Goal: Task Accomplishment & Management: Use online tool/utility

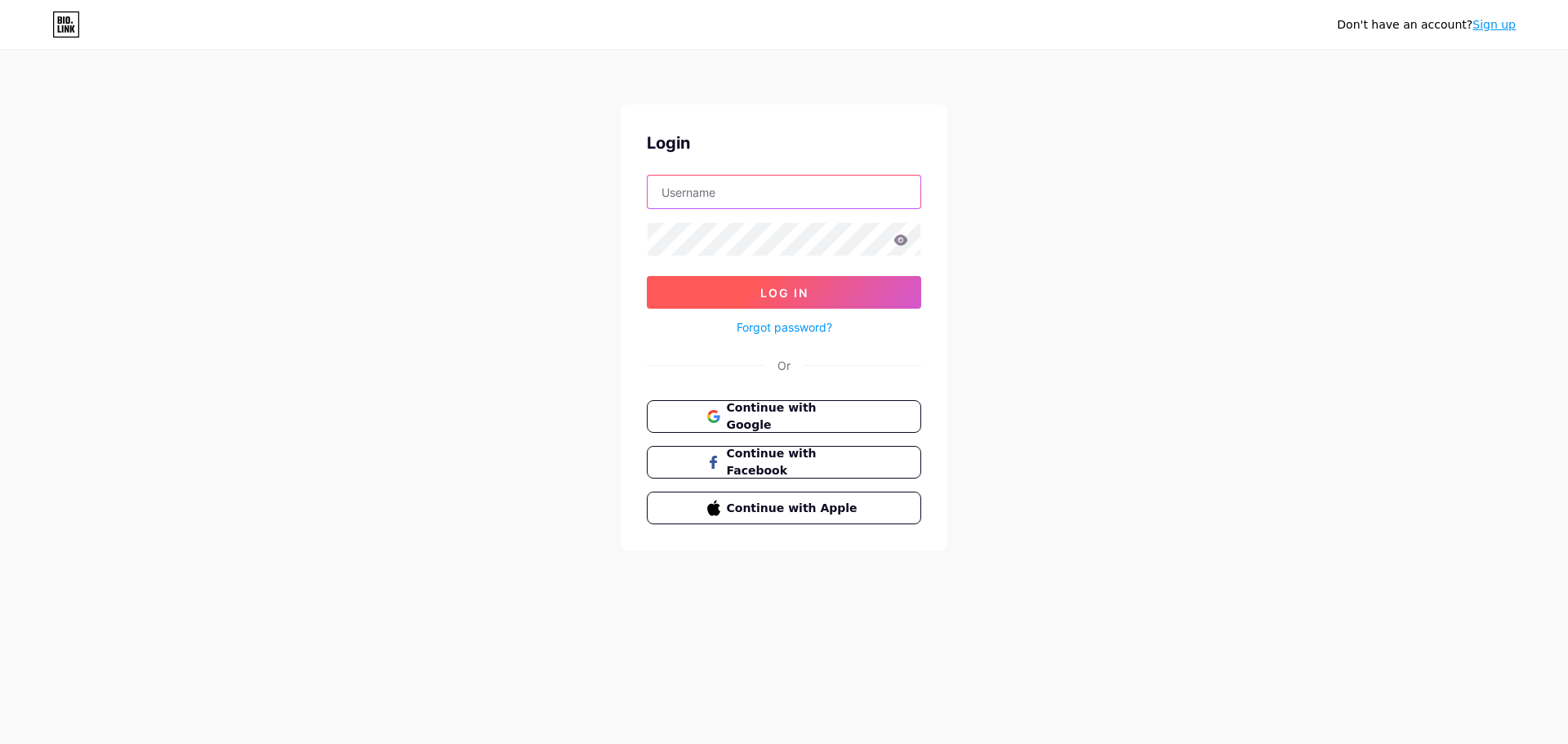
type input "[EMAIL_ADDRESS][DOMAIN_NAME]"
click at [829, 292] on button "Log In" at bounding box center [784, 292] width 275 height 33
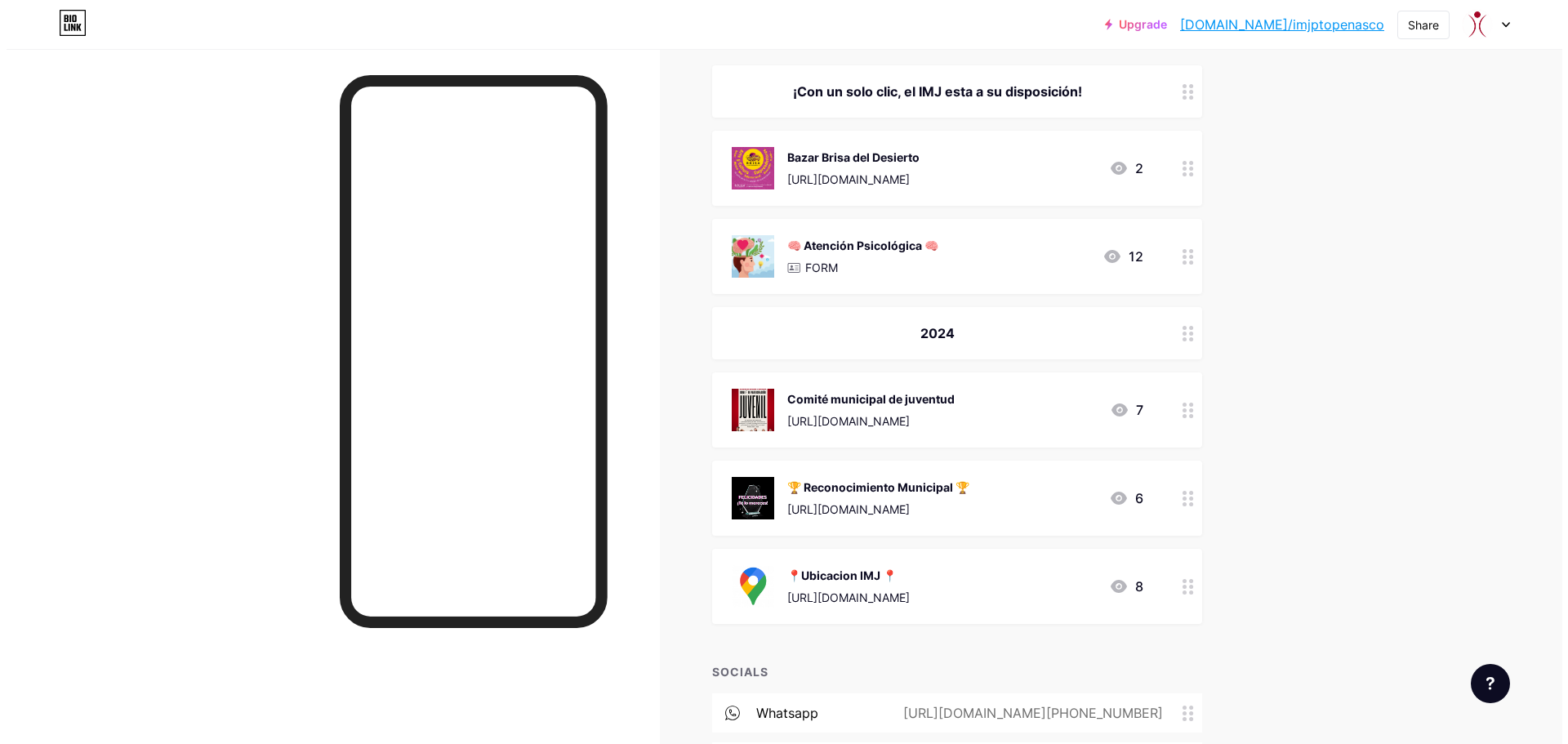
scroll to position [245, 0]
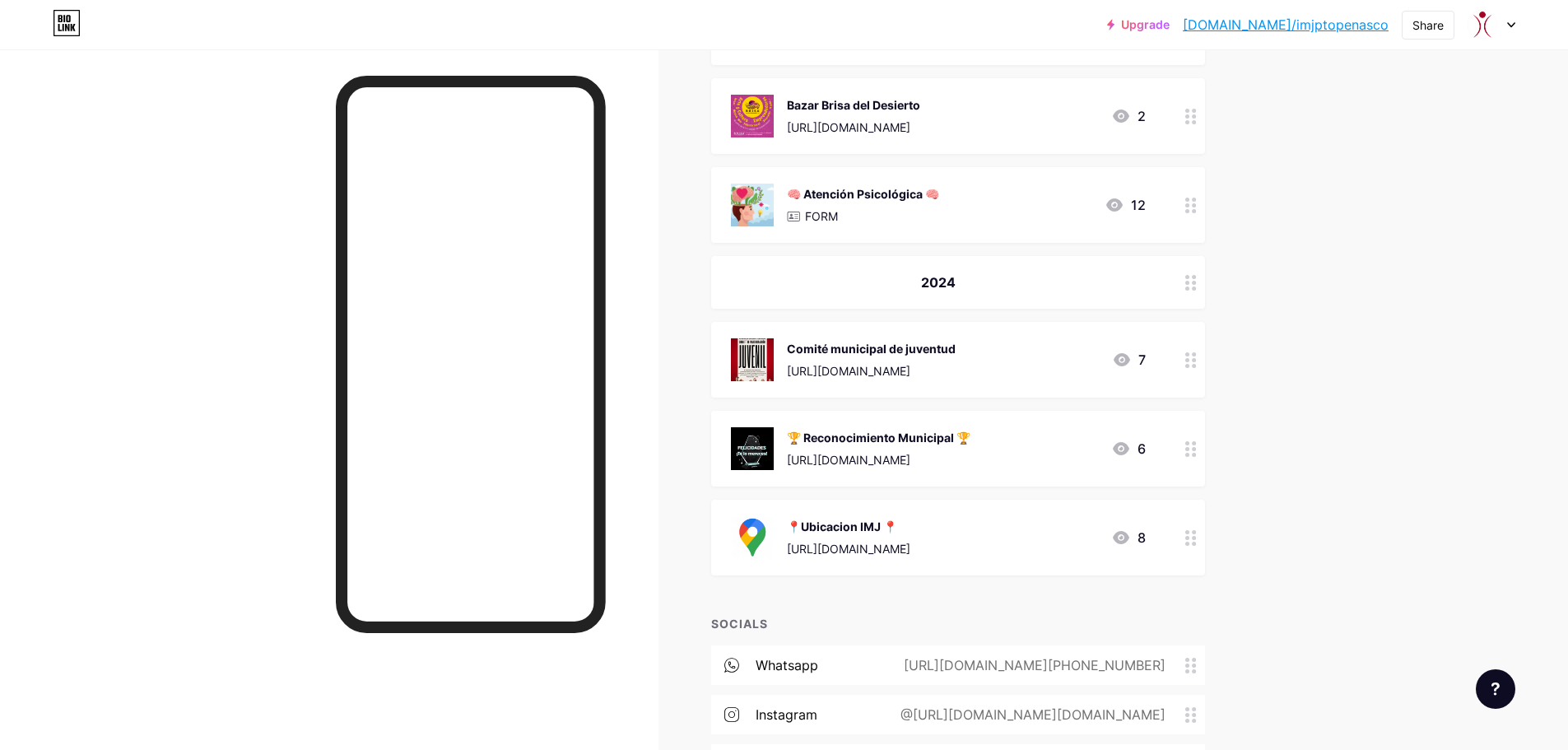
click at [947, 227] on div "🧠 Atención Psicológica 🧠 FORM 12" at bounding box center [957, 205] width 493 height 76
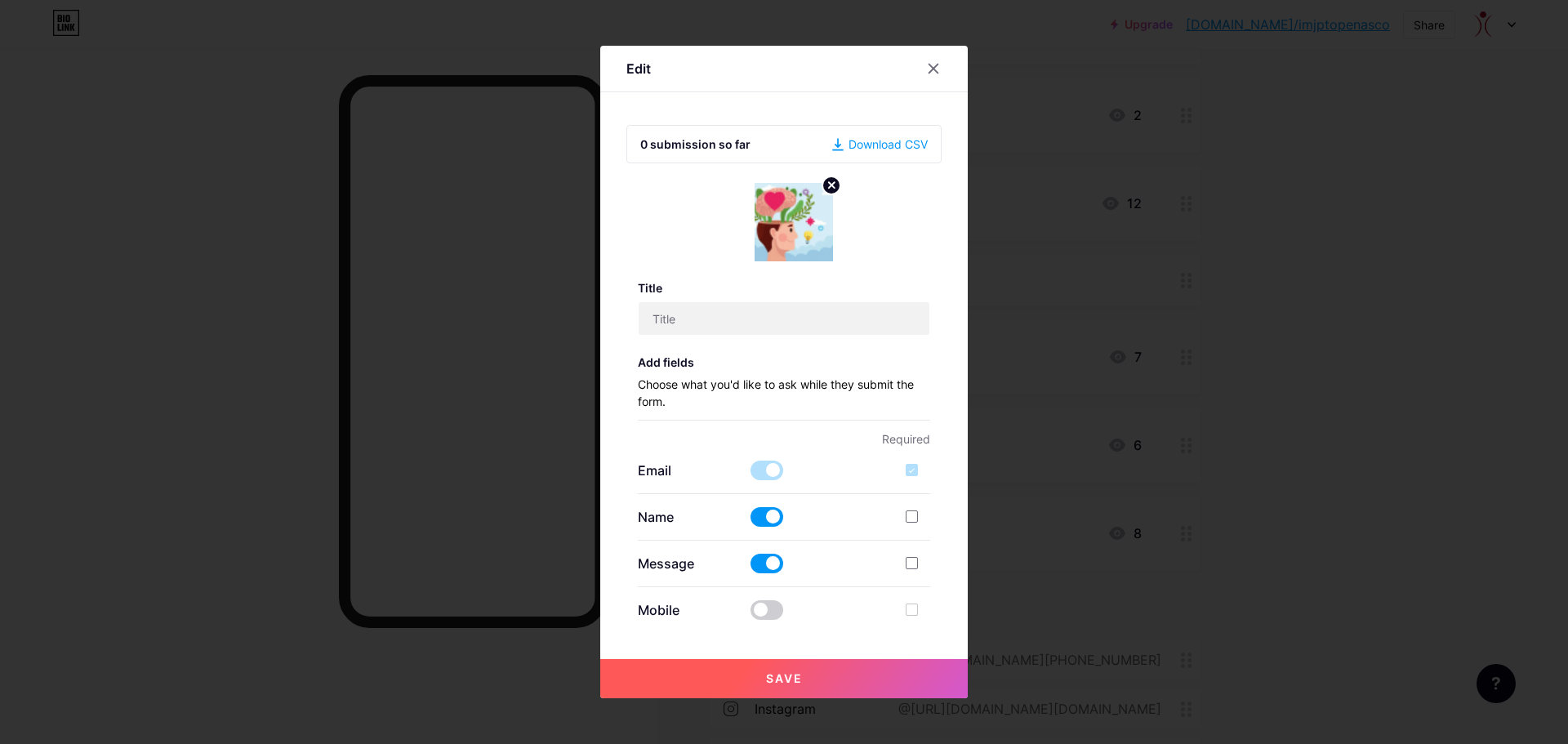
click at [945, 62] on div at bounding box center [943, 68] width 49 height 29
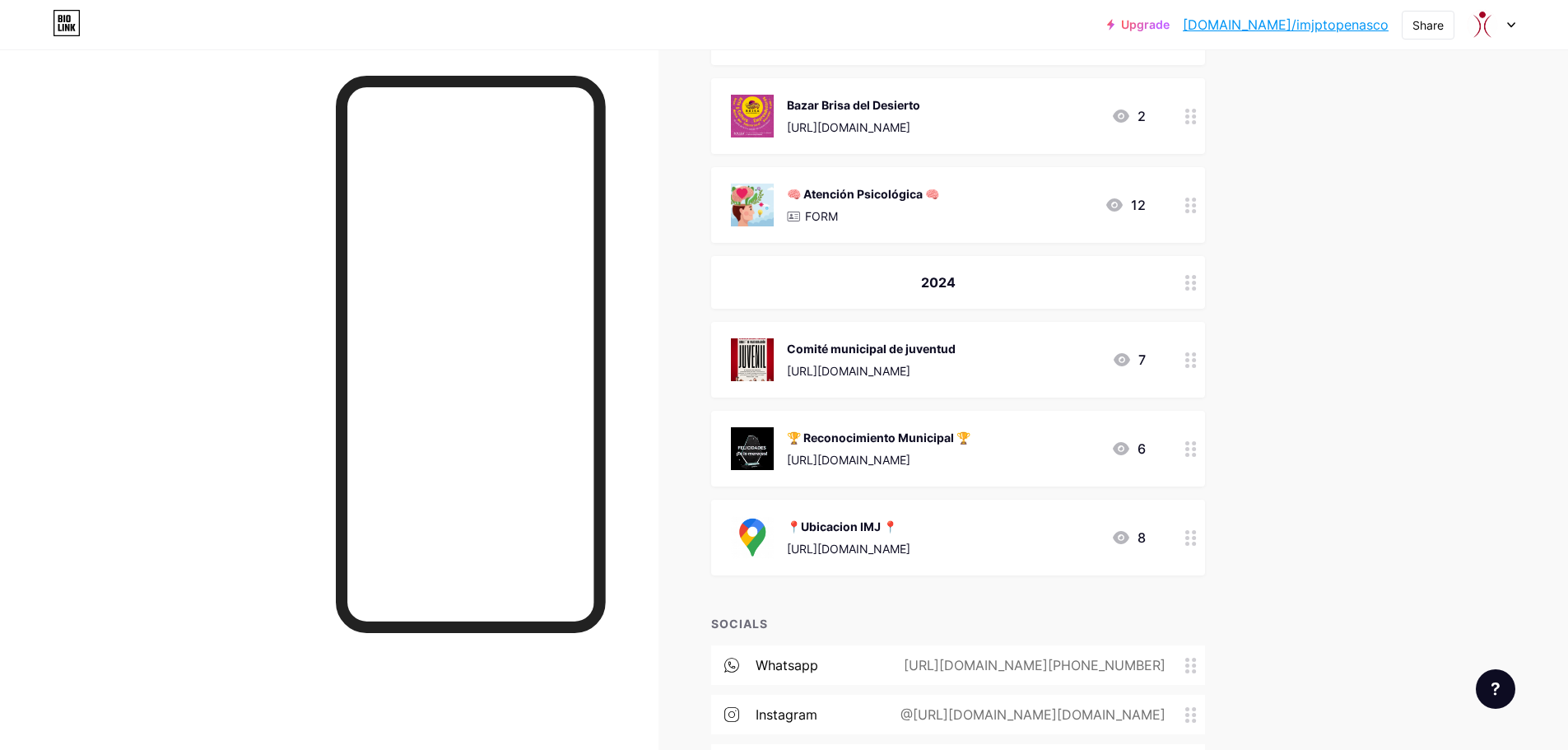
click at [1196, 208] on icon at bounding box center [1190, 205] width 12 height 15
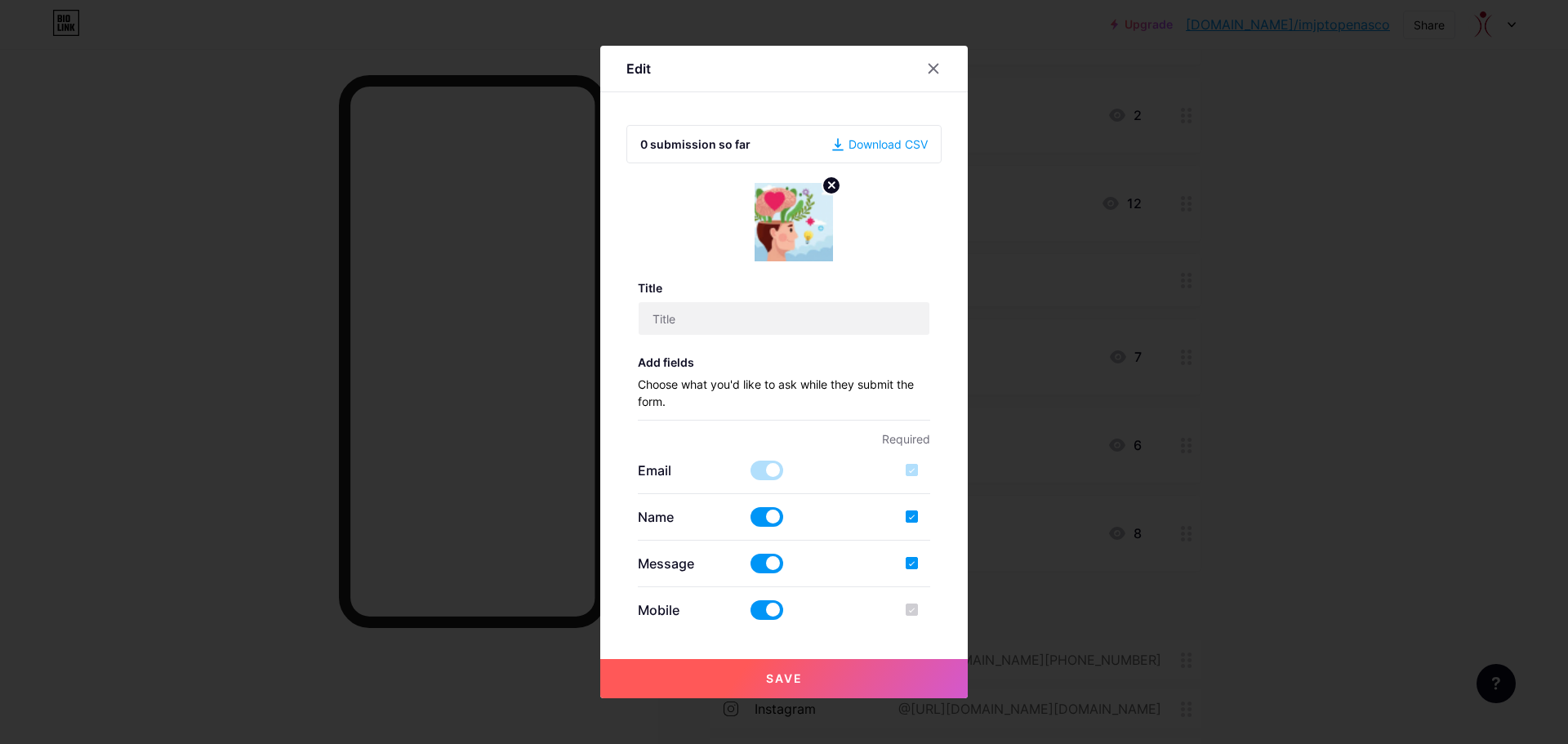
type input "🧠 Atención Psicológica 🧠"
checkbox input "true"
type textarea "Enseguida nos pondremos en contacto contigo, para brindarte toda la información…"
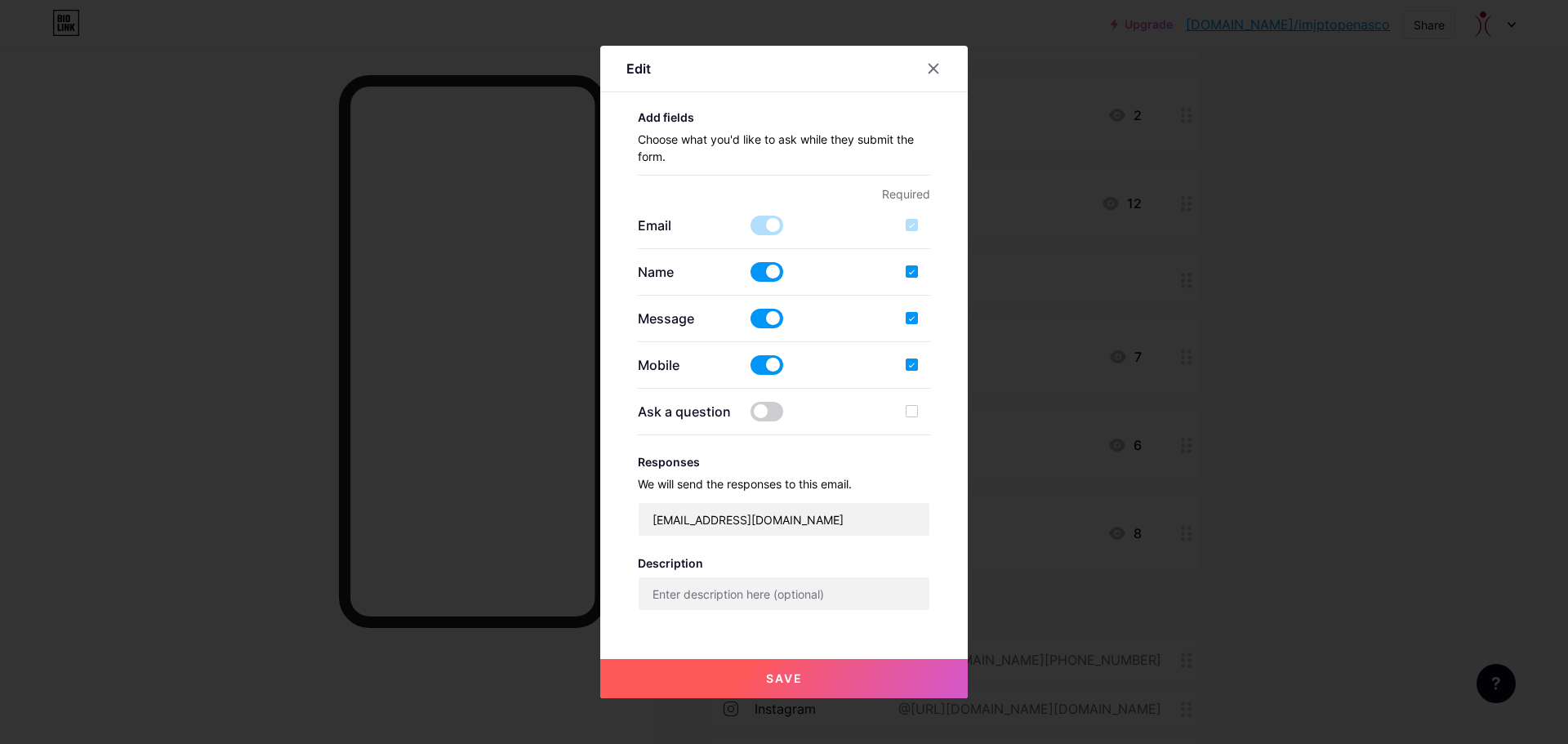
scroll to position [0, 0]
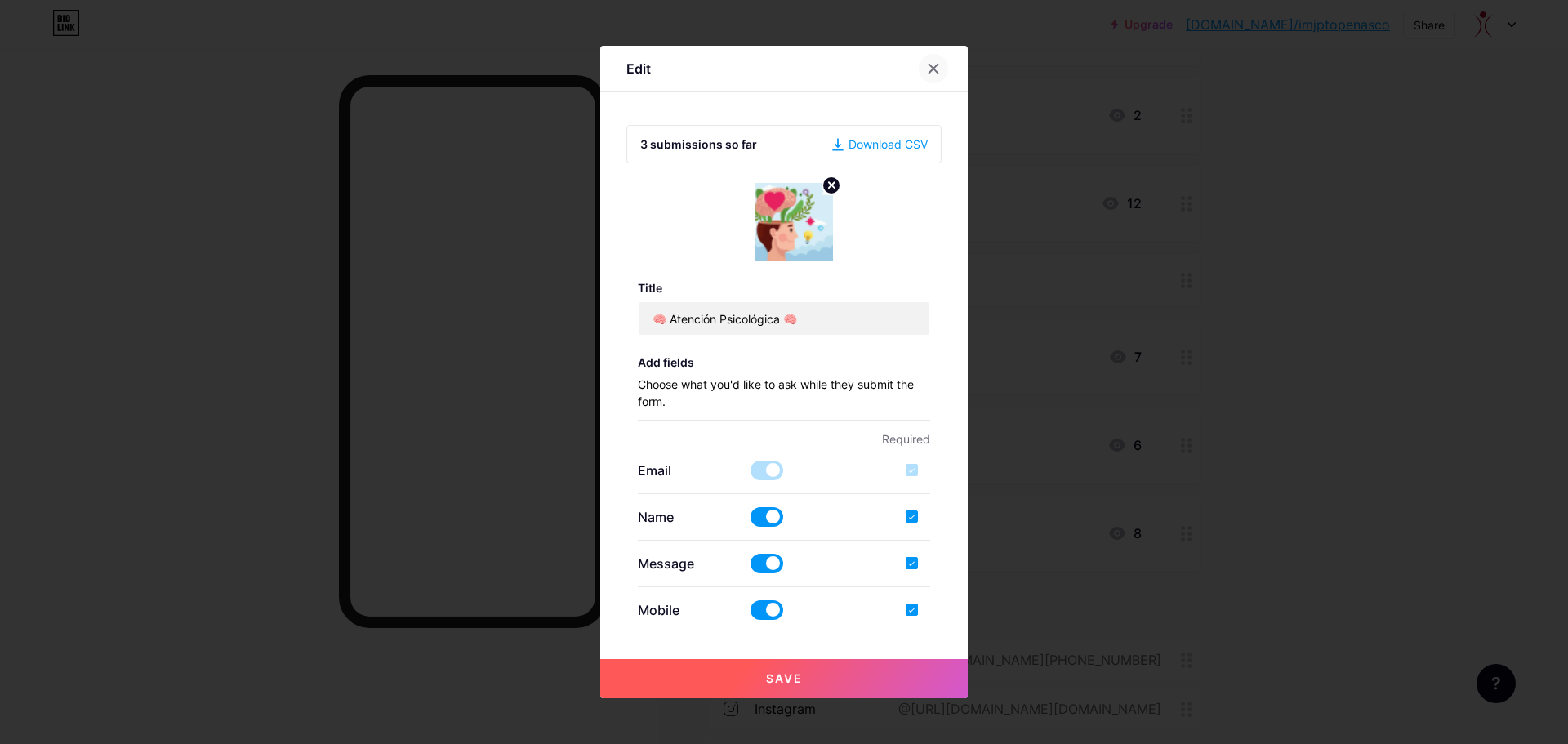
click at [927, 68] on icon at bounding box center [933, 68] width 13 height 13
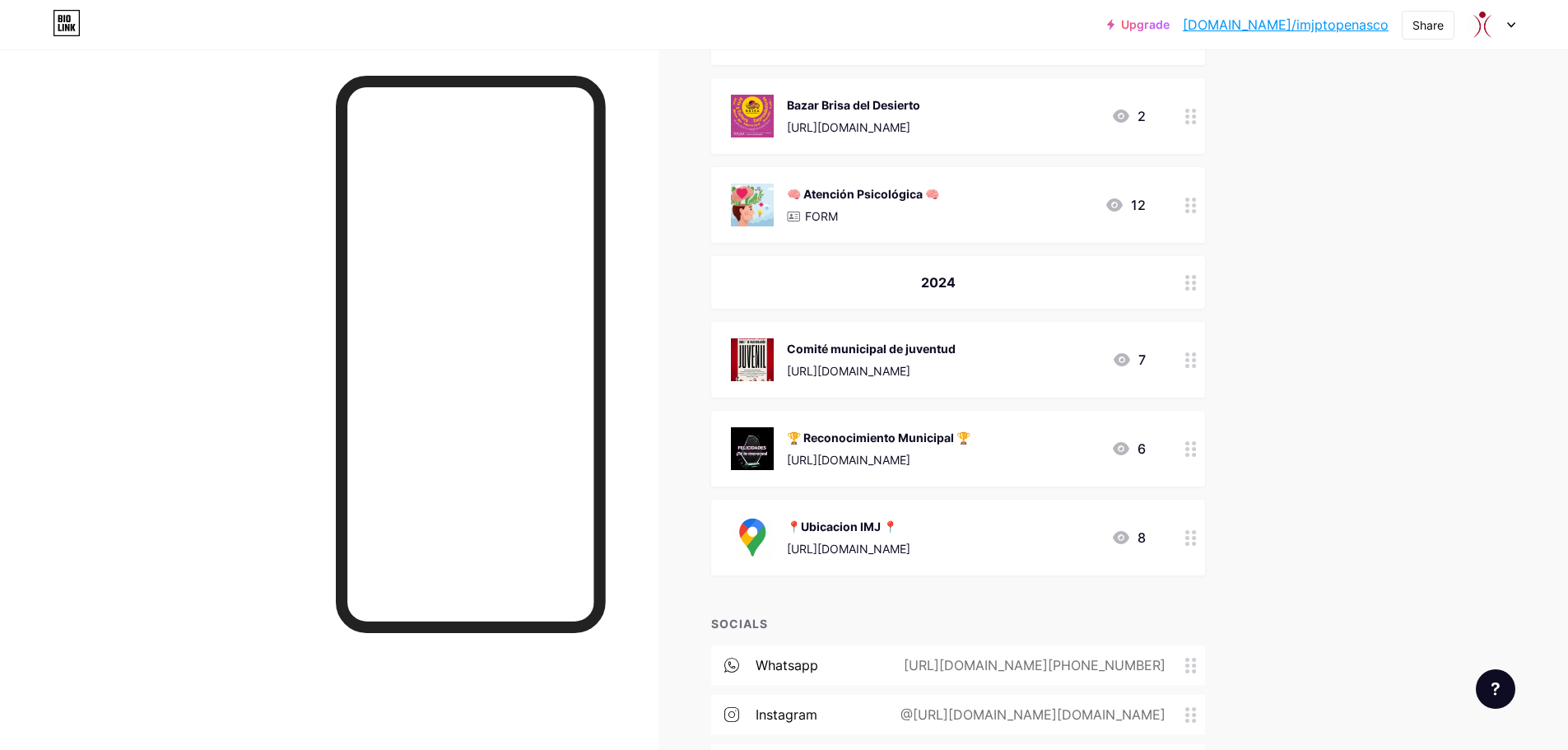
click at [961, 221] on div "🧠 Atención Psicológica 🧠 FORM 12" at bounding box center [938, 205] width 415 height 43
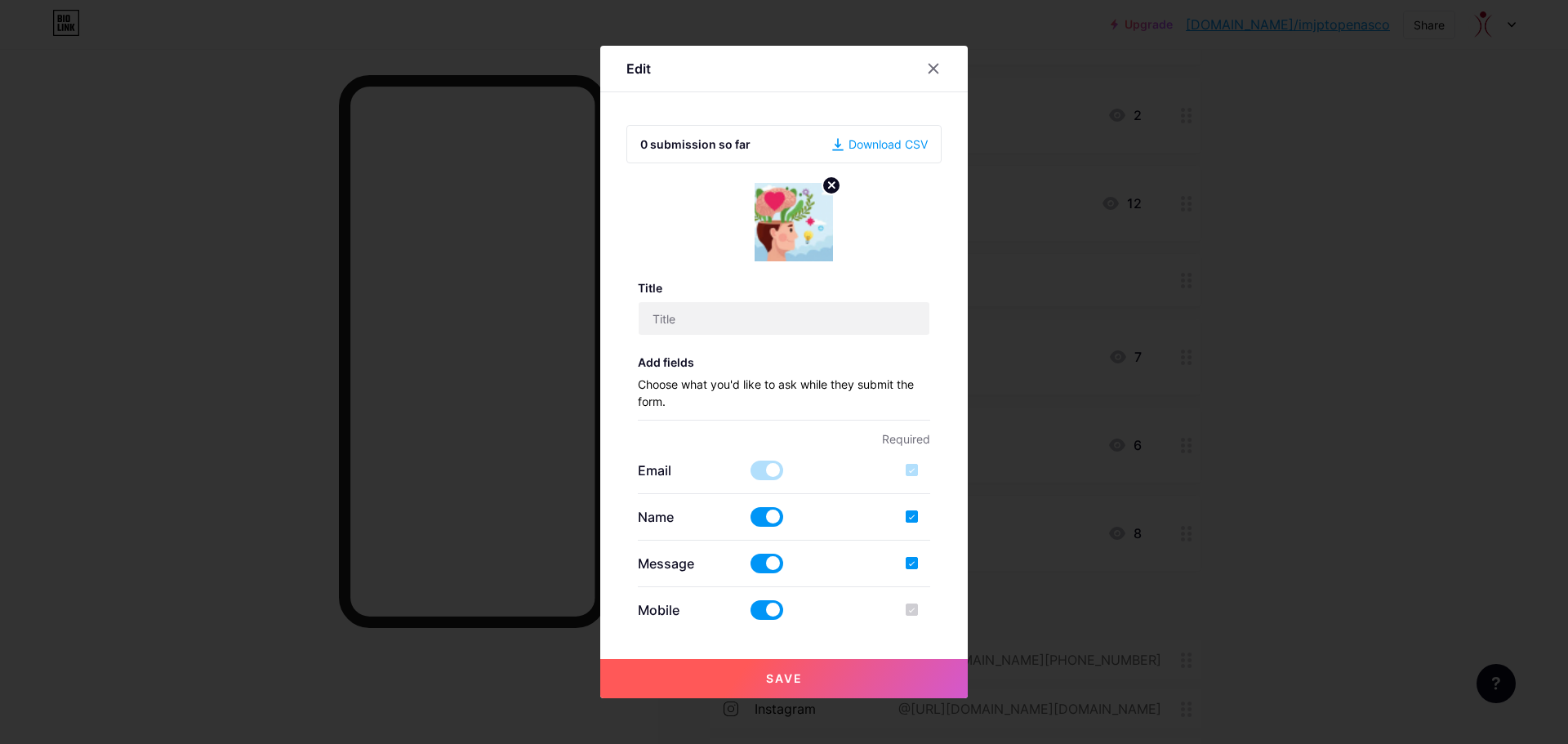
type input "🧠 Atención Psicológica 🧠"
checkbox input "true"
type textarea "Enseguida nos pondremos en contacto contigo, para brindarte toda la información…"
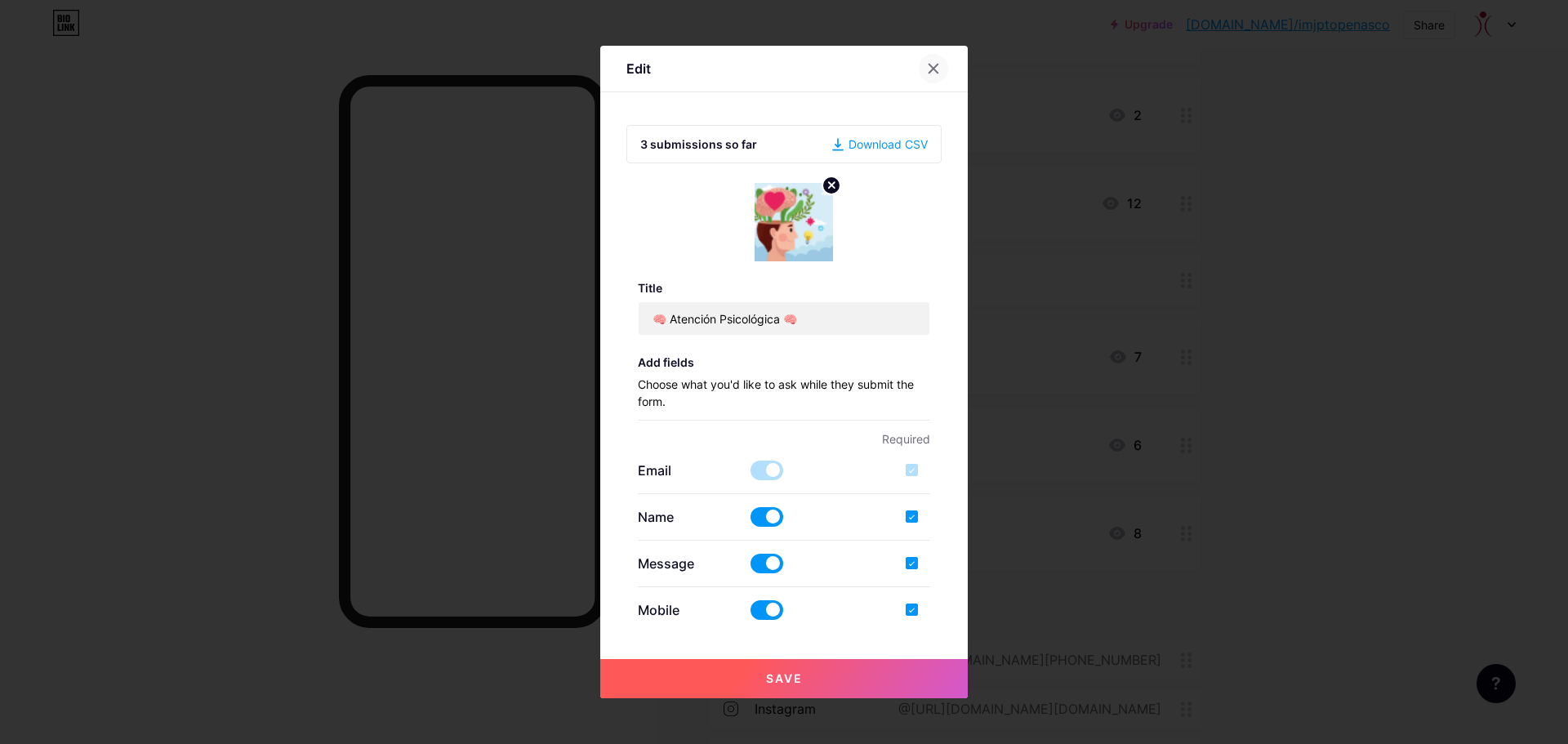
click at [927, 69] on icon at bounding box center [933, 68] width 13 height 13
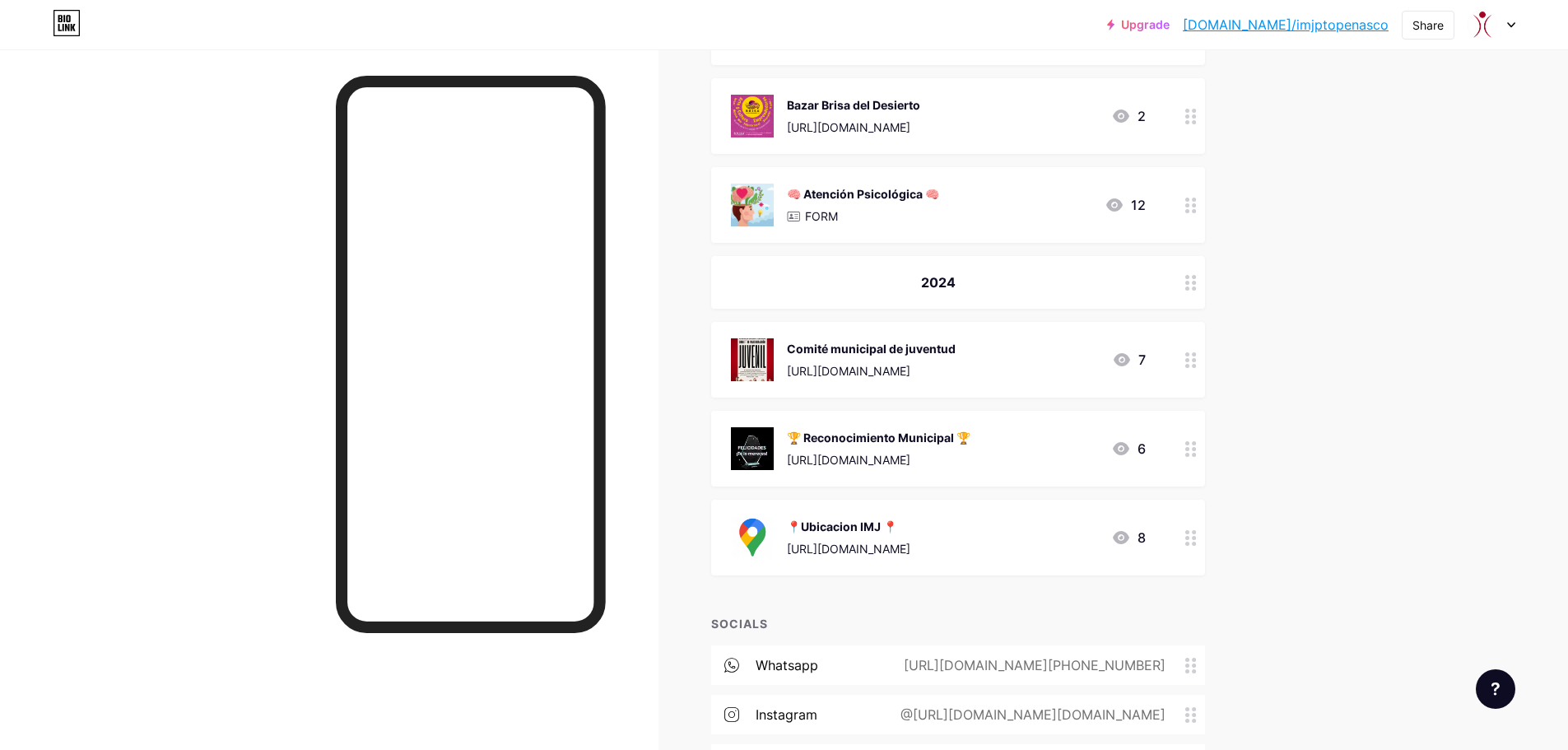
click at [868, 209] on div "FORM" at bounding box center [863, 216] width 152 height 17
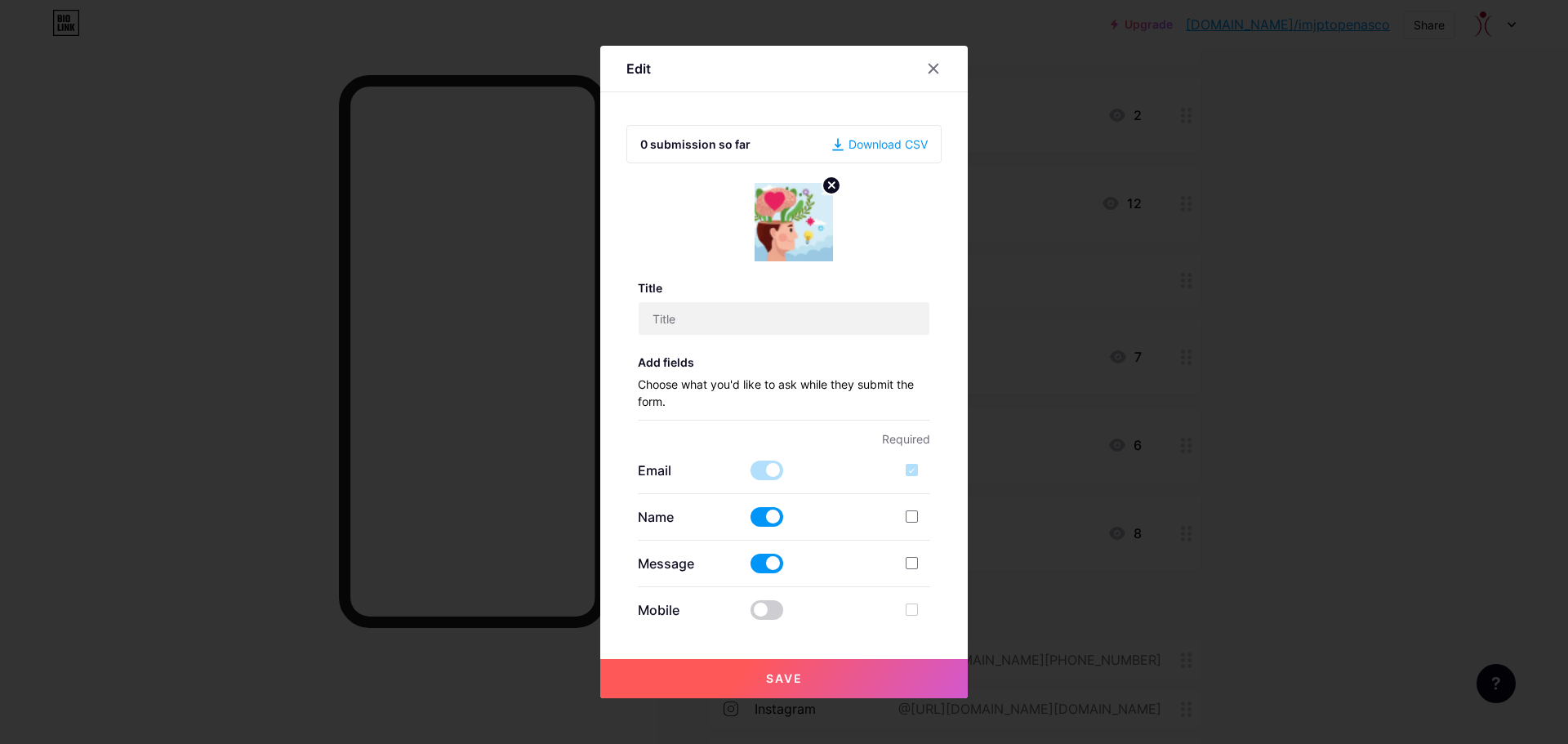
type input "🧠 Atención Psicológica 🧠"
checkbox input "true"
type textarea "Enseguida nos pondremos en contacto contigo, para brindarte toda la información…"
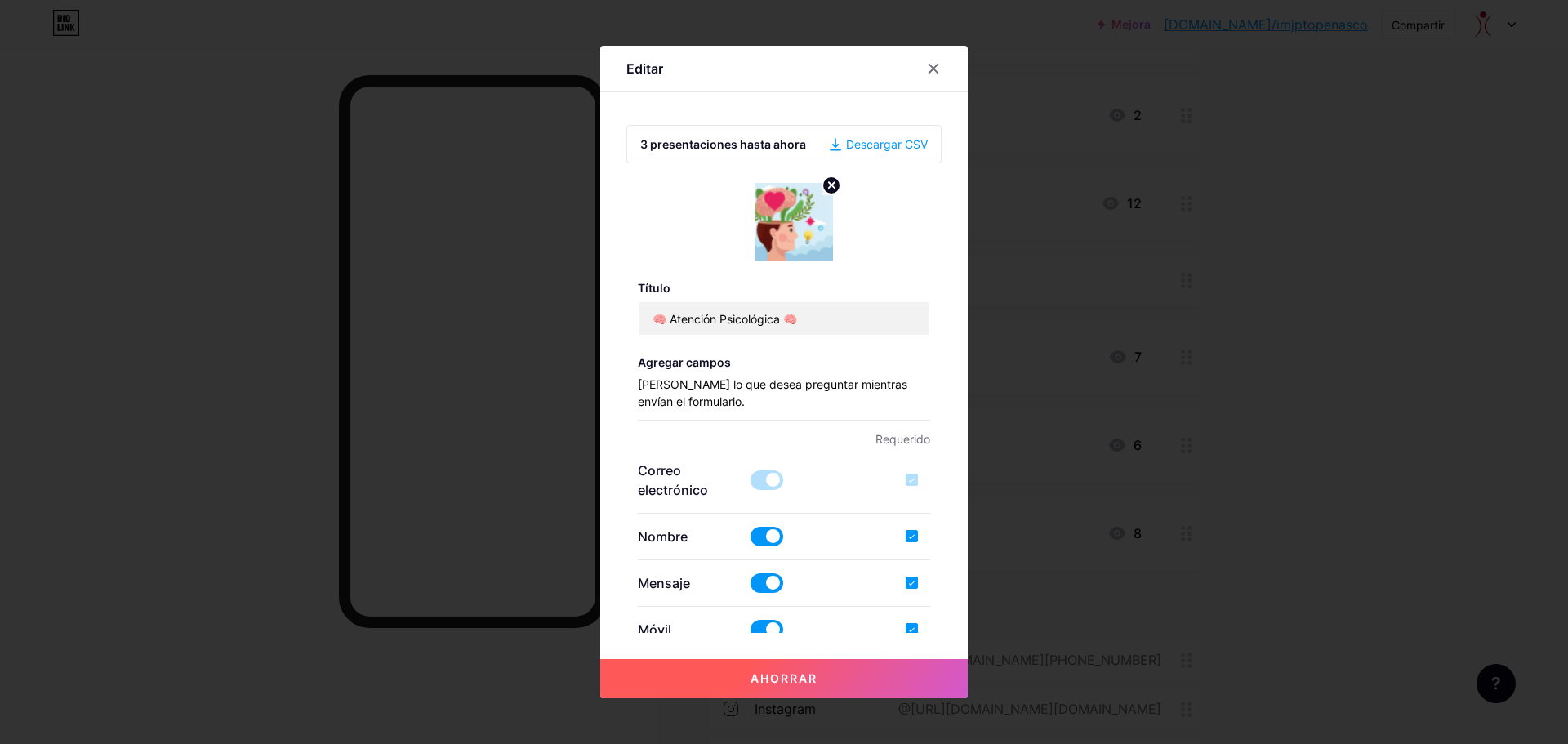
click at [849, 139] on font "Descargar CSV" at bounding box center [887, 144] width 82 height 14
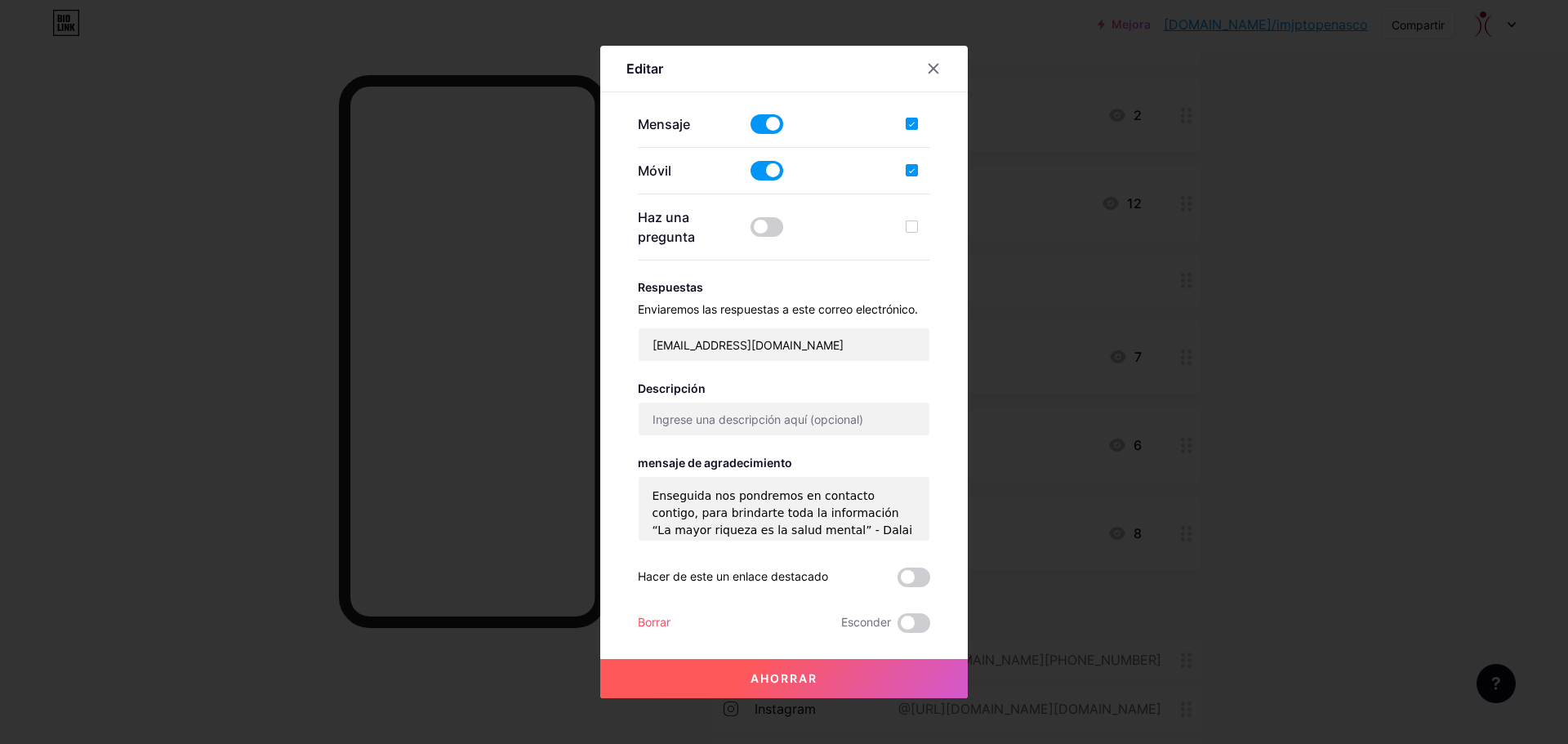
scroll to position [51, 0]
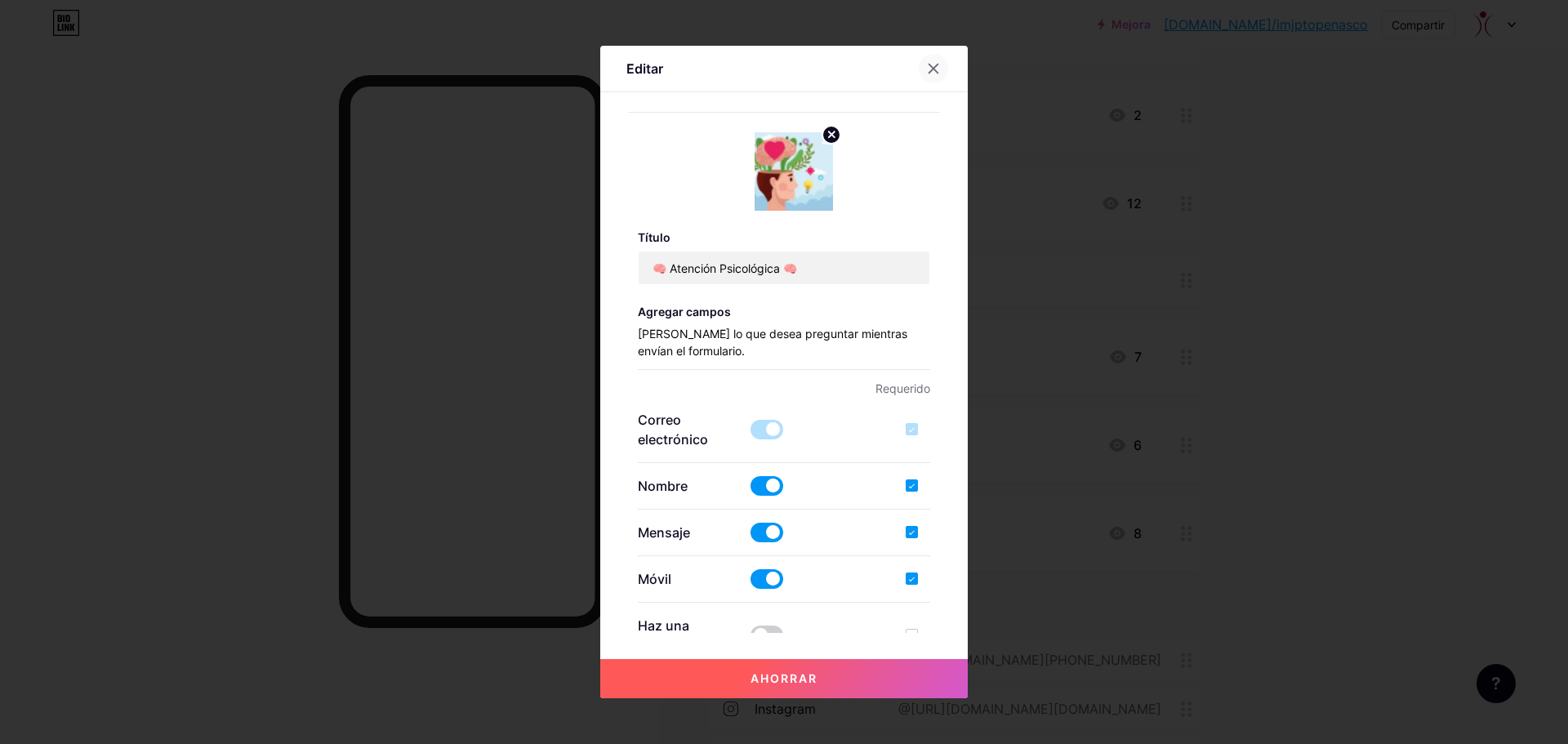
click at [934, 66] on div at bounding box center [933, 68] width 29 height 29
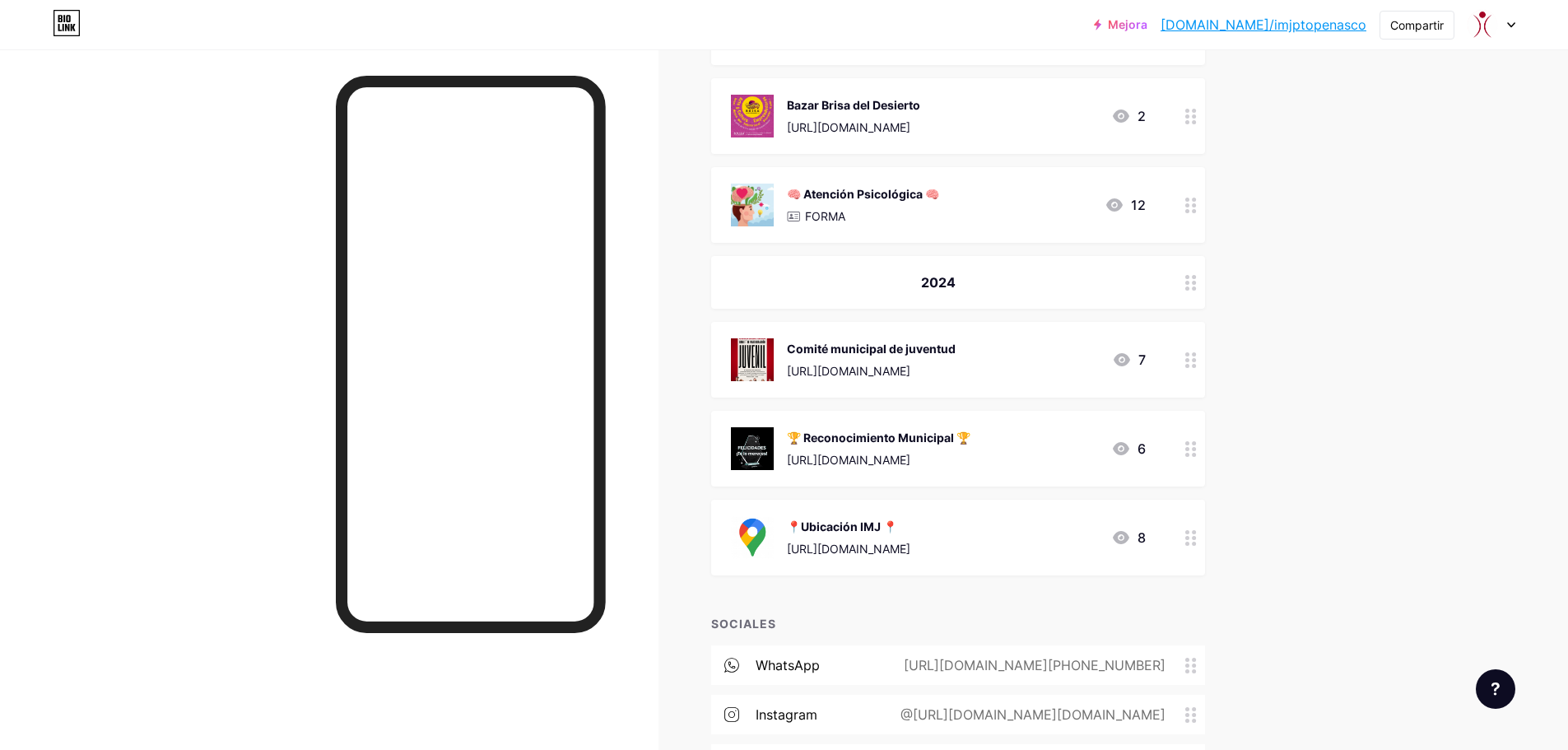
click at [1188, 206] on div at bounding box center [1190, 205] width 28 height 76
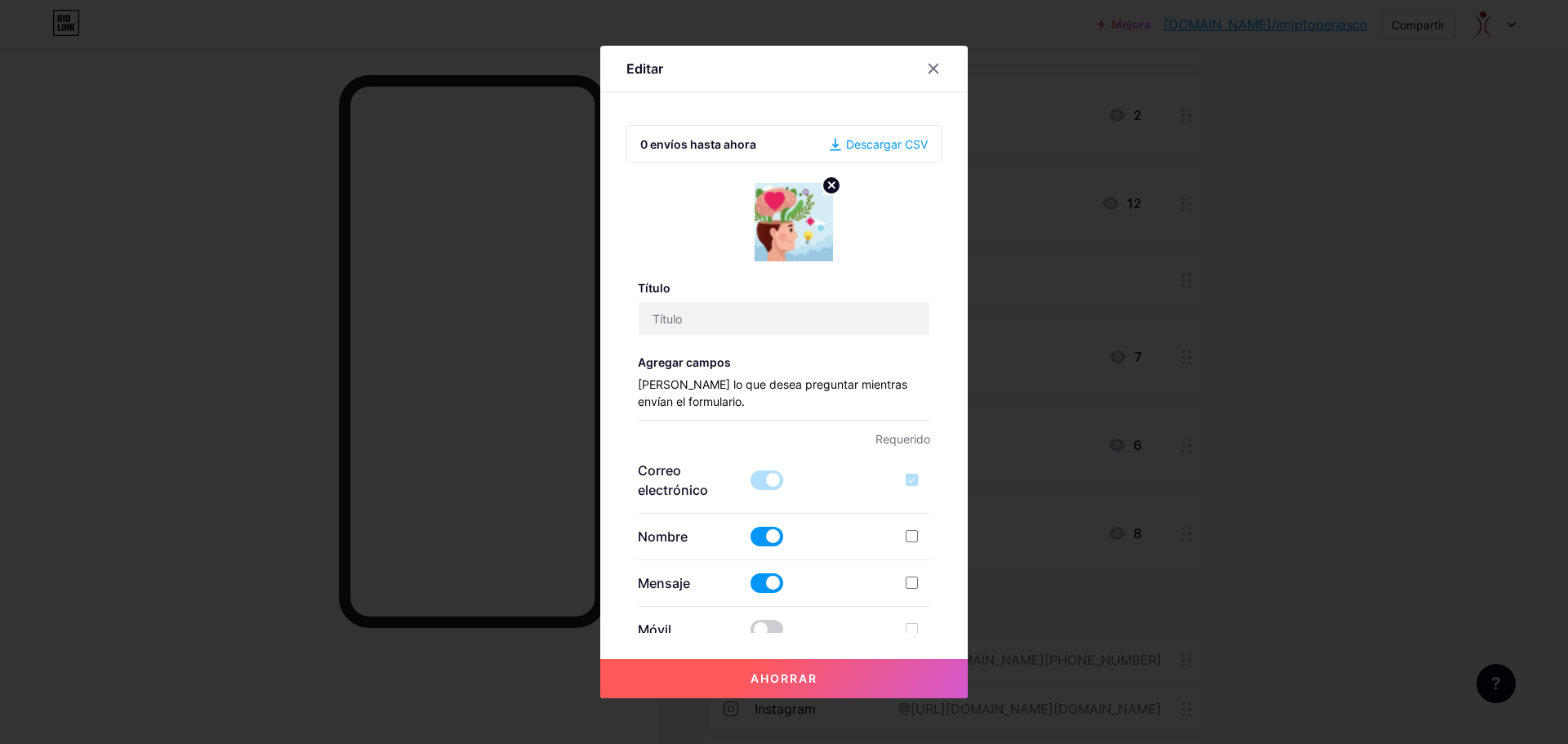
type input "🧠 Atención Psicológica 🧠"
checkbox input "true"
type textarea "Enseguida nos pondremos en contacto contigo, para brindarte toda la información…"
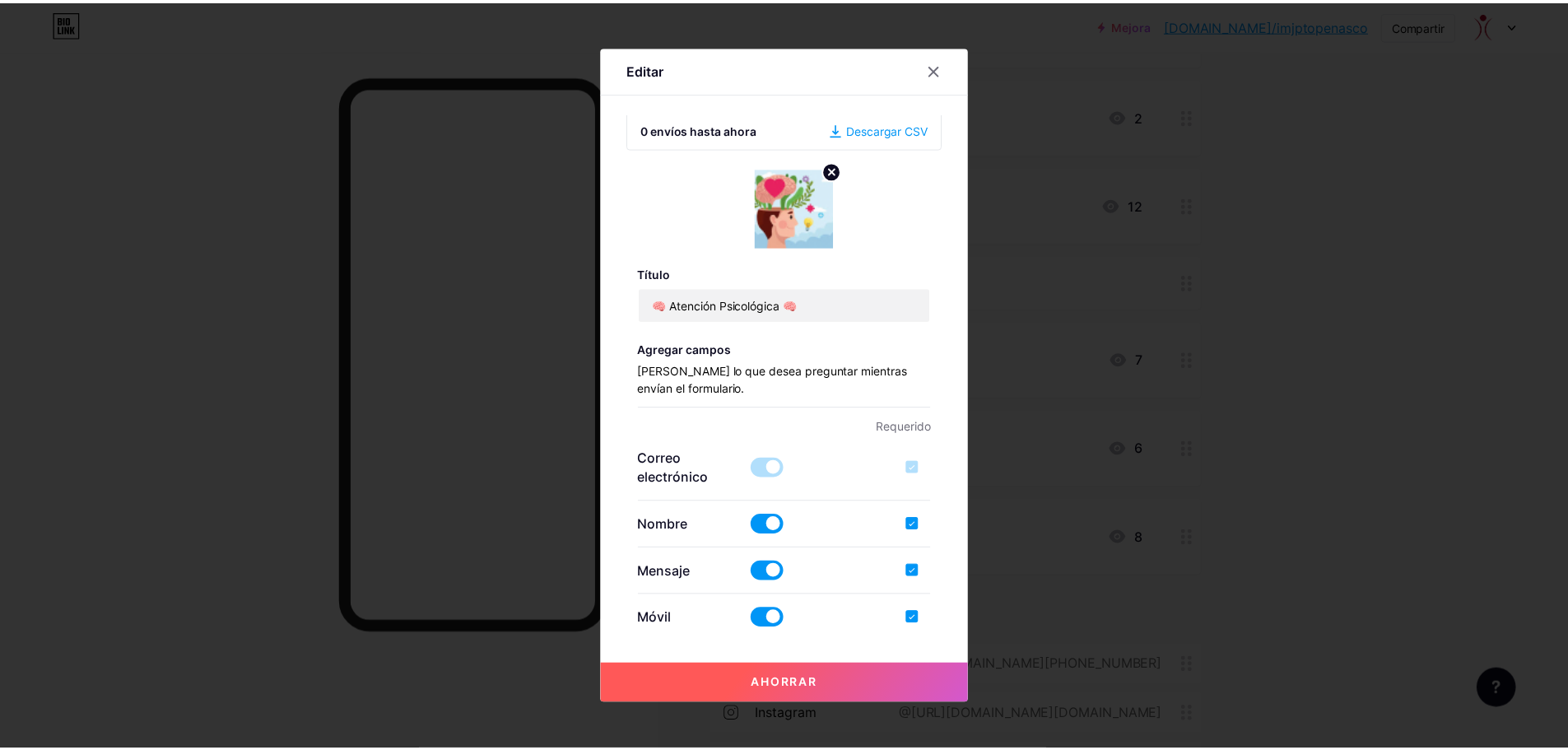
scroll to position [0, 0]
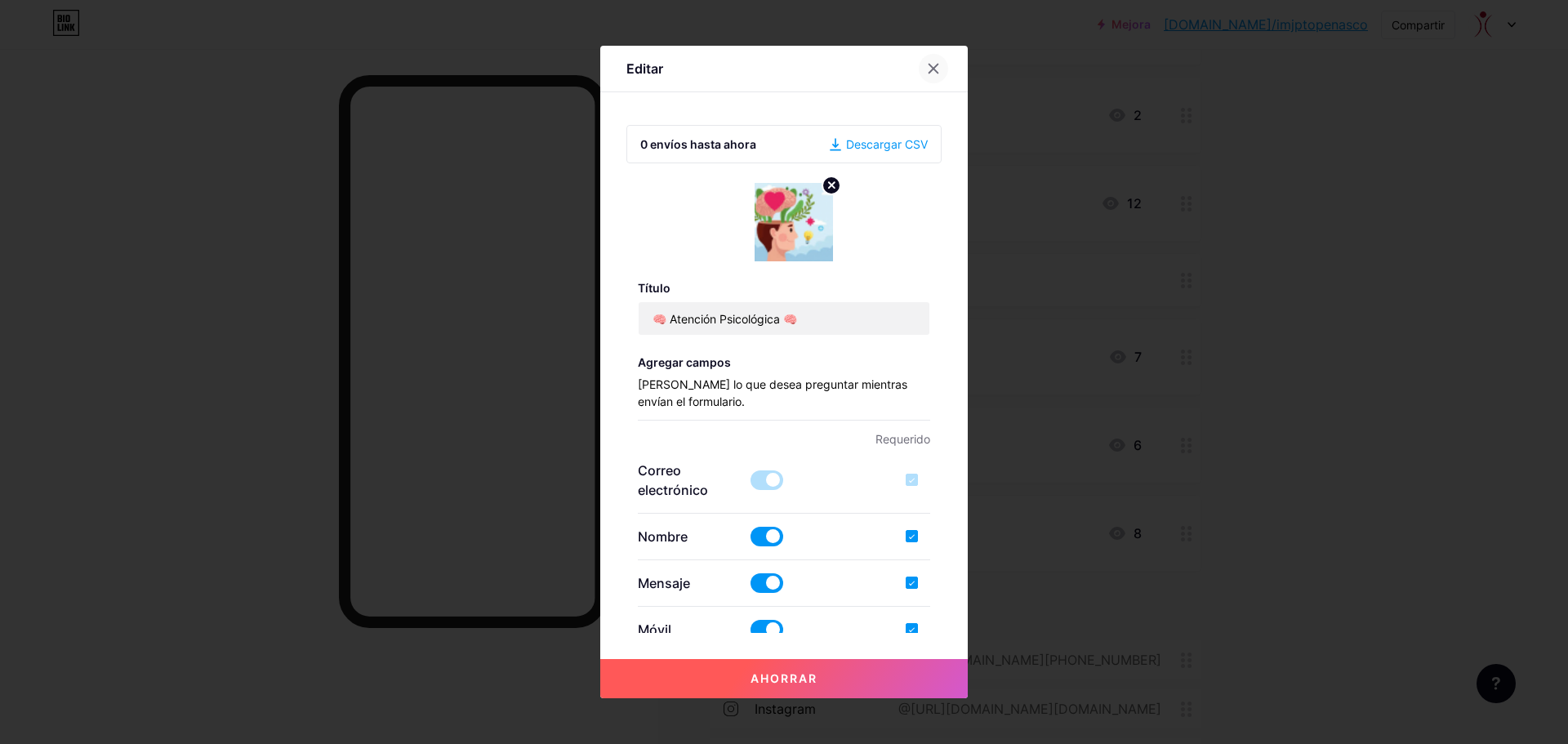
click at [927, 68] on icon at bounding box center [933, 68] width 13 height 13
